Goal: Information Seeking & Learning: Learn about a topic

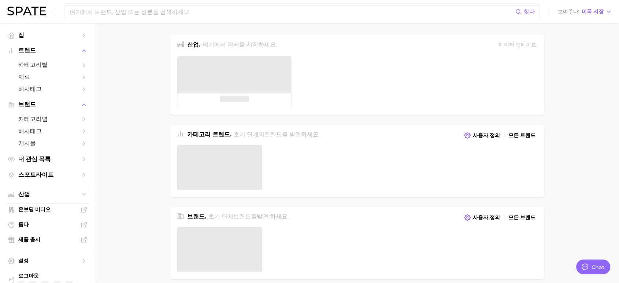
type textarea "x"
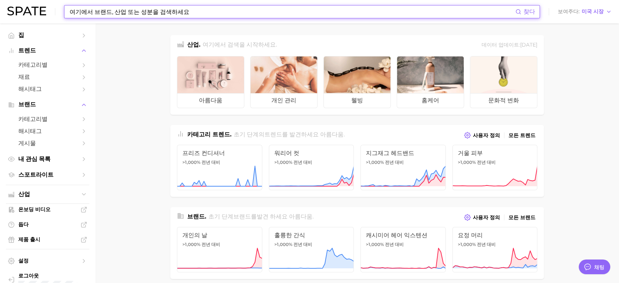
click at [241, 14] on input at bounding box center [292, 11] width 447 height 12
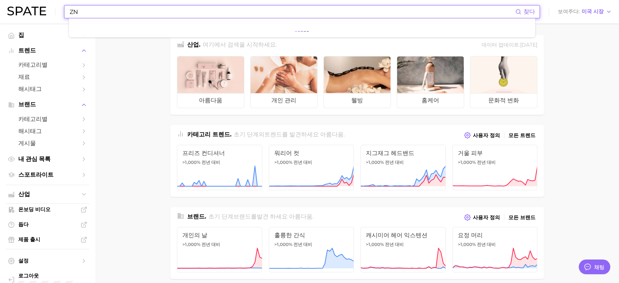
type input "Z"
type input "쿠션"
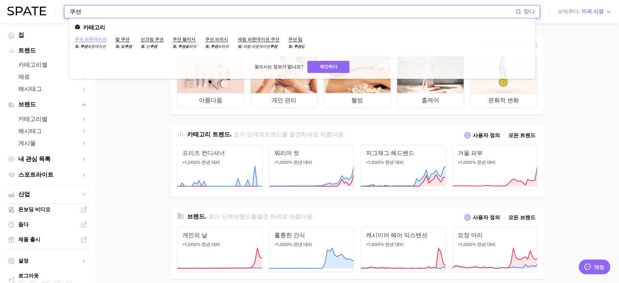
click at [96, 40] on font "쿠션 파운데이션" at bounding box center [91, 38] width 32 height 5
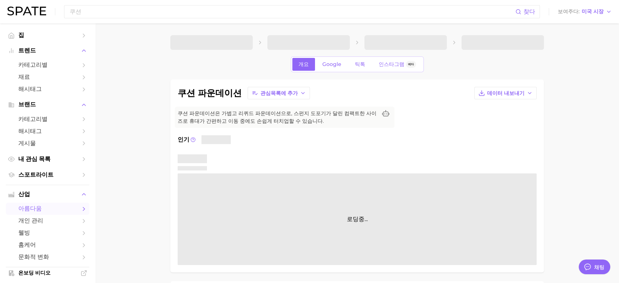
type textarea "x"
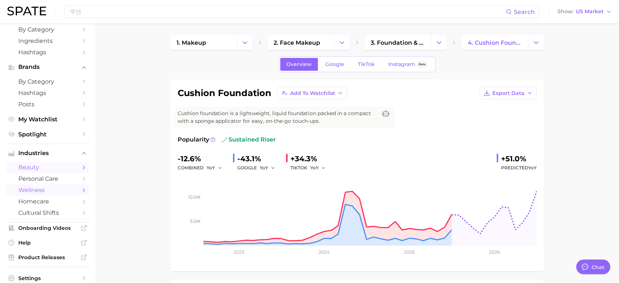
scroll to position [65, 0]
